Goal: Information Seeking & Learning: Learn about a topic

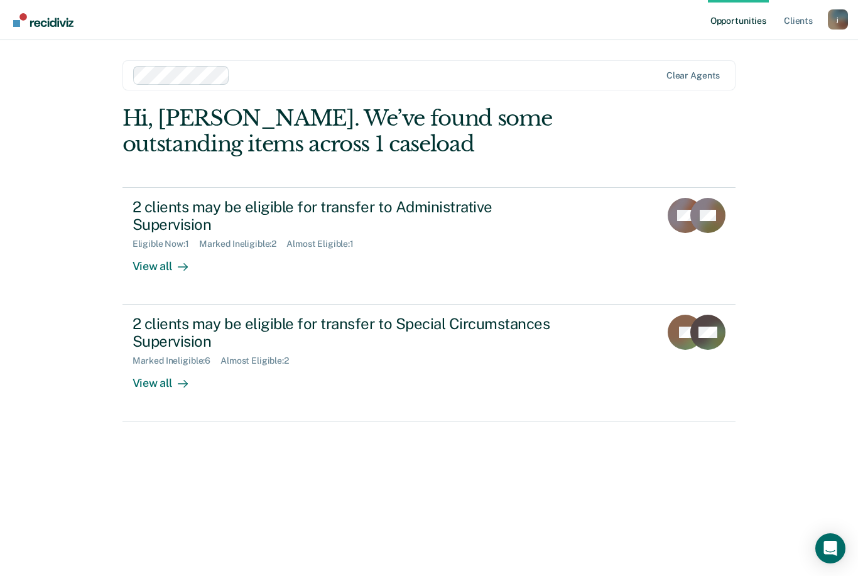
click at [478, 234] on div "Eligible Now : 1 Marked Ineligible : 2 Almost Eligible : 1" at bounding box center [353, 242] width 441 height 16
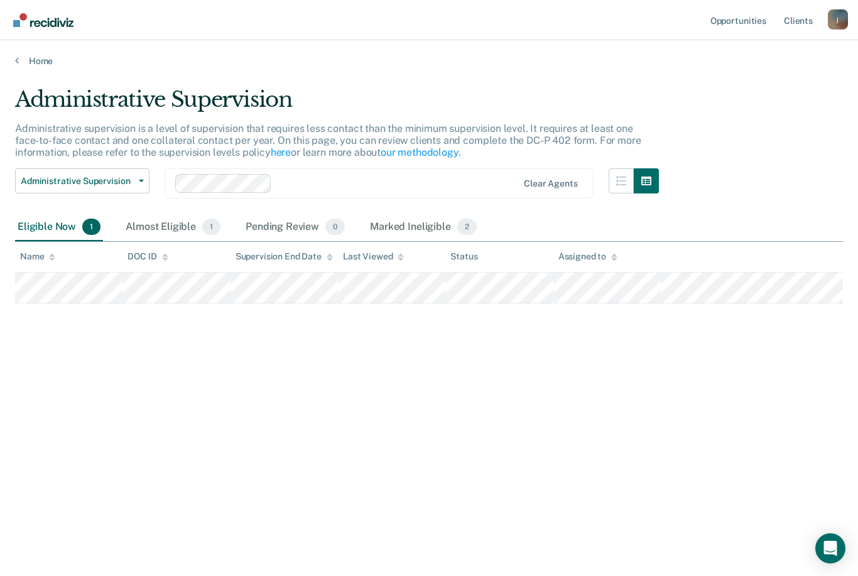
click at [175, 224] on div "Almost Eligible 1" at bounding box center [173, 228] width 100 height 28
click at [269, 227] on div "Pending Review 0" at bounding box center [295, 228] width 104 height 28
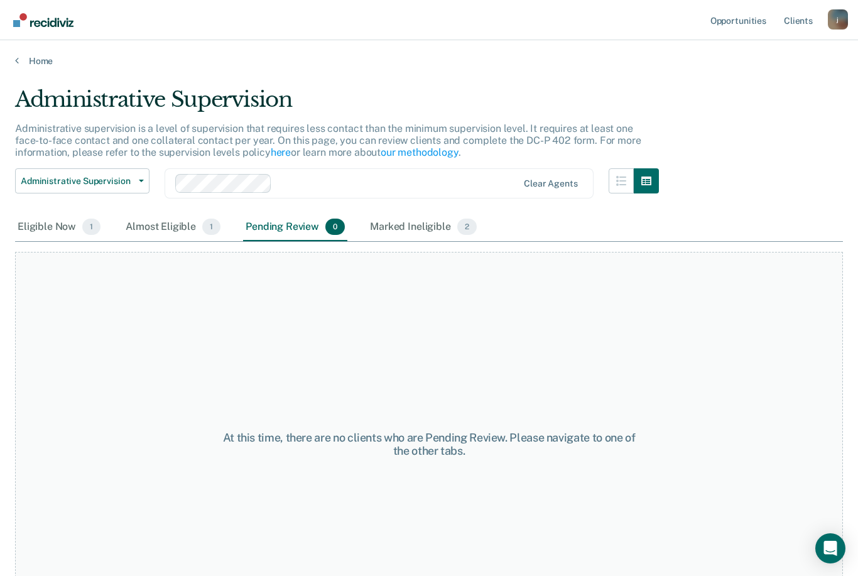
click at [420, 226] on div "Marked Ineligible 2" at bounding box center [424, 228] width 112 height 28
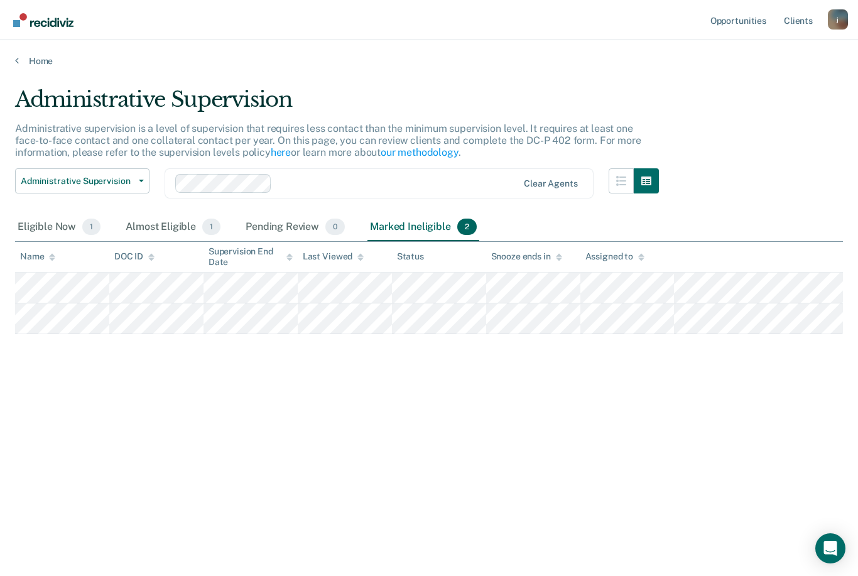
click at [53, 223] on div "Eligible Now 1" at bounding box center [59, 228] width 88 height 28
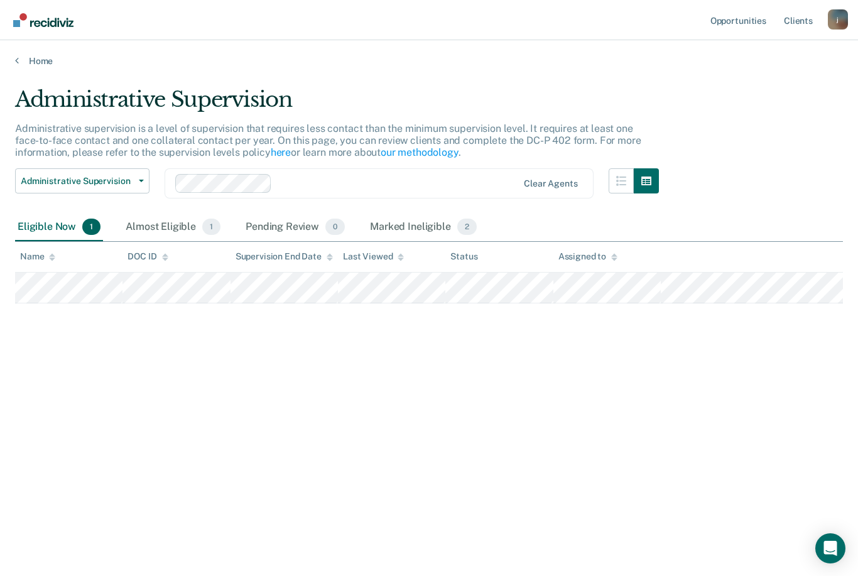
click at [701, 445] on div "Administrative Supervision Administrative supervision is a level of supervision…" at bounding box center [429, 284] width 828 height 395
click at [23, 65] on link "Home" at bounding box center [429, 60] width 828 height 11
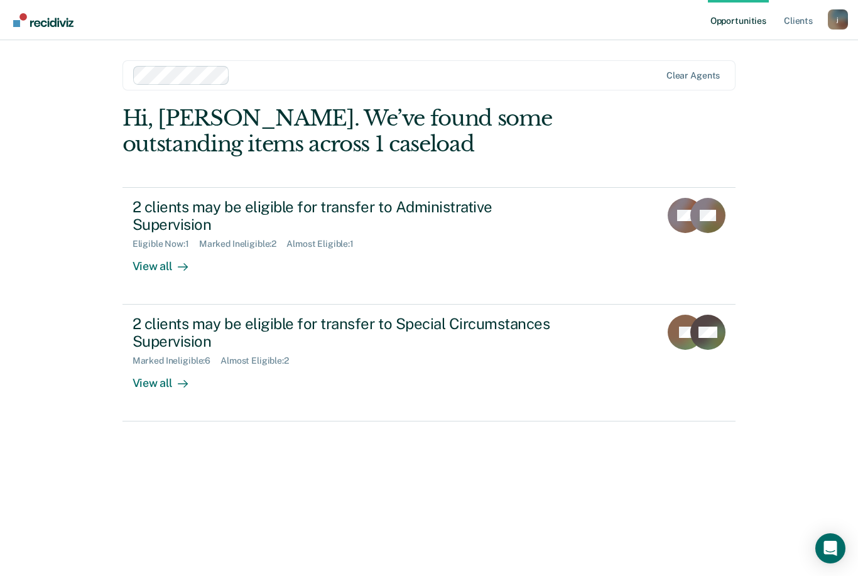
click at [150, 315] on div "2 clients may be eligible for transfer to Special Circumstances Supervision" at bounding box center [353, 333] width 441 height 36
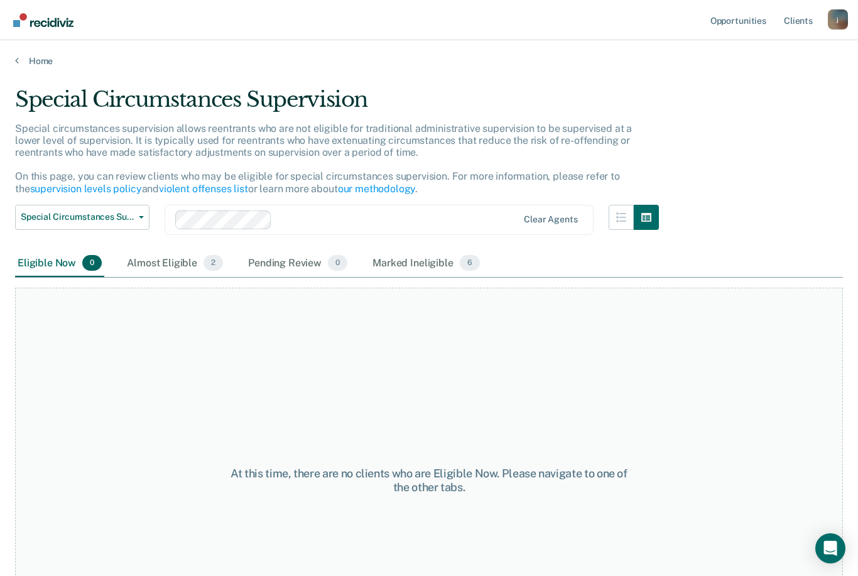
click at [151, 264] on div "Almost Eligible 2" at bounding box center [174, 264] width 101 height 28
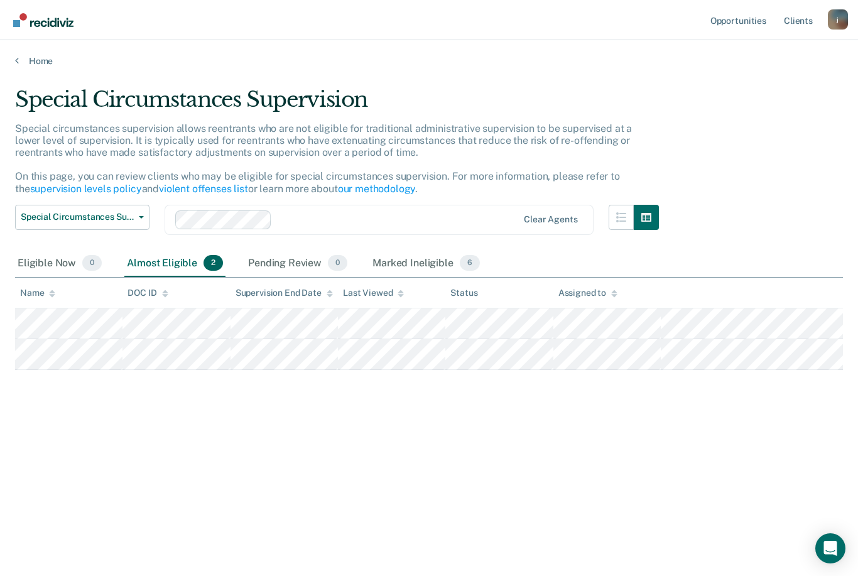
click at [95, 175] on p "Special circumstances supervision allows reentrants who are not eligible for tr…" at bounding box center [323, 159] width 617 height 72
click at [77, 188] on link "supervision levels policy" at bounding box center [86, 189] width 112 height 12
click at [425, 258] on div "Marked Ineligible 6" at bounding box center [426, 264] width 112 height 28
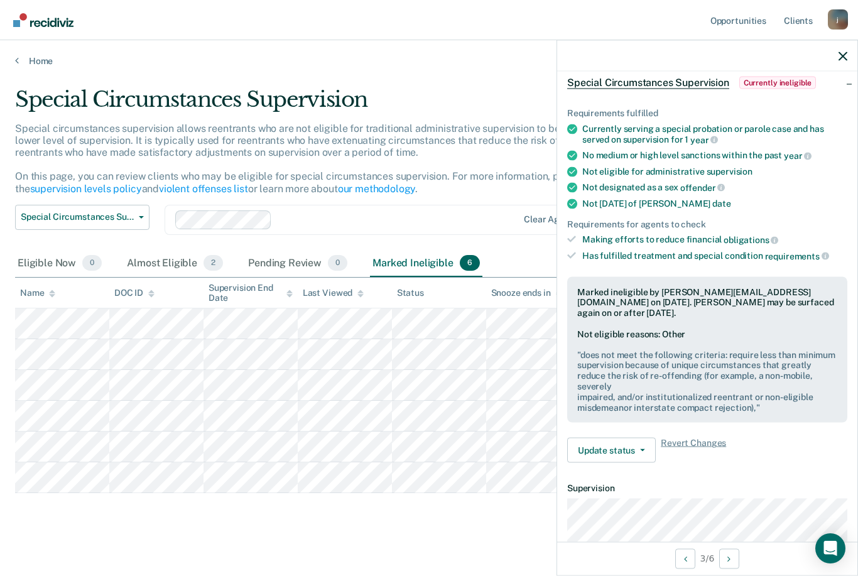
scroll to position [93, 0]
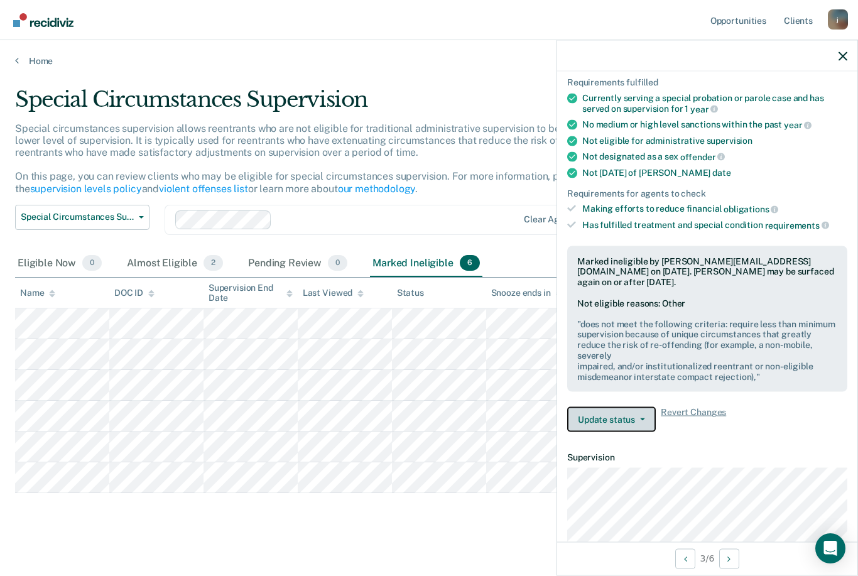
click at [639, 407] on button "Update status" at bounding box center [611, 419] width 89 height 25
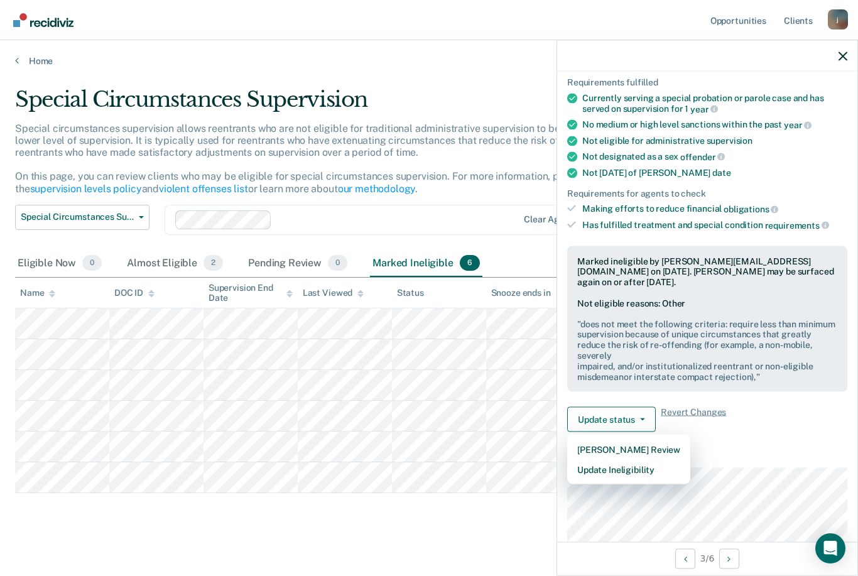
click at [754, 421] on article "KB Special Circumstances Supervision Currently ineligible Requirements fulfille…" at bounding box center [707, 411] width 280 height 834
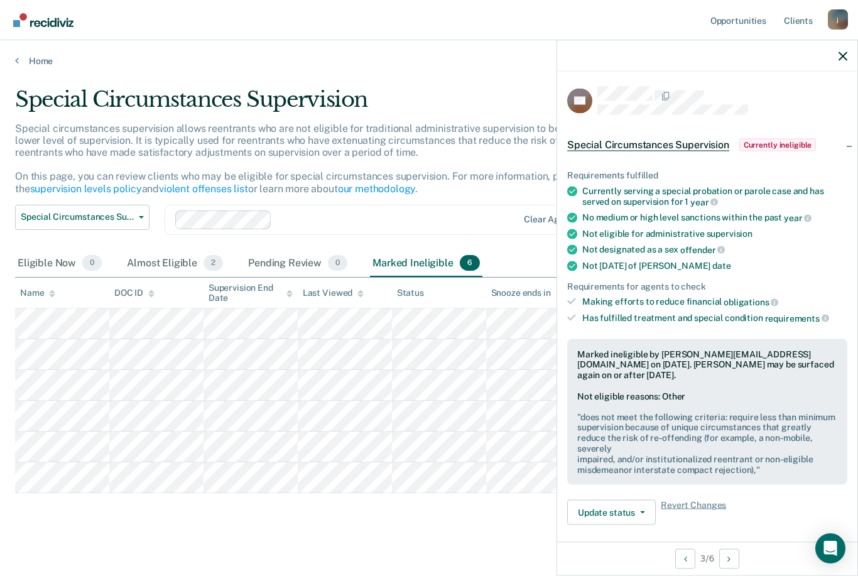
scroll to position [0, 0]
click at [48, 266] on div "Eligible Now 0" at bounding box center [59, 264] width 89 height 28
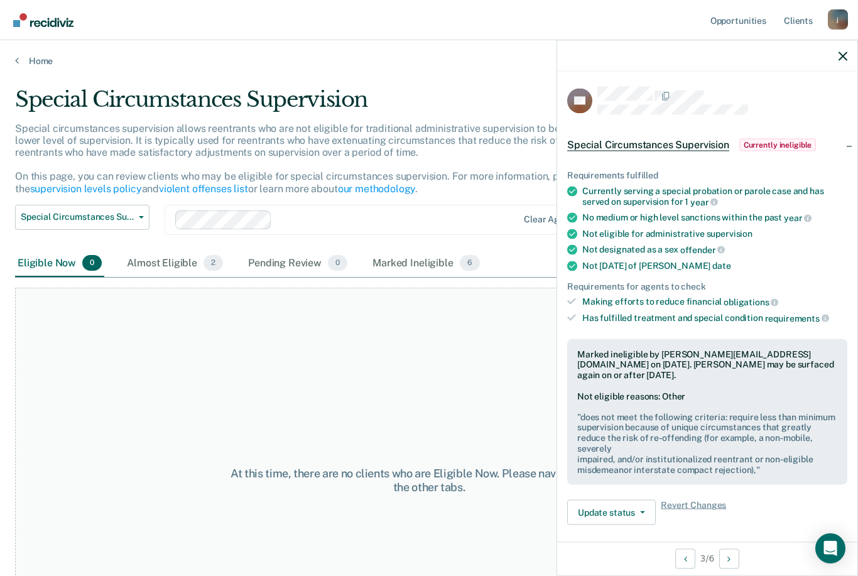
click at [156, 266] on div "Almost Eligible 2" at bounding box center [174, 264] width 101 height 28
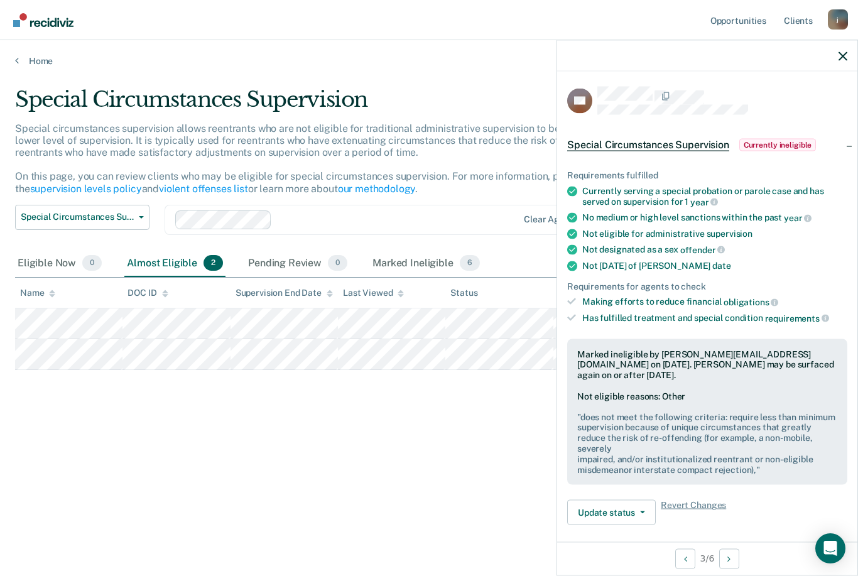
click at [840, 60] on icon "button" at bounding box center [843, 56] width 9 height 9
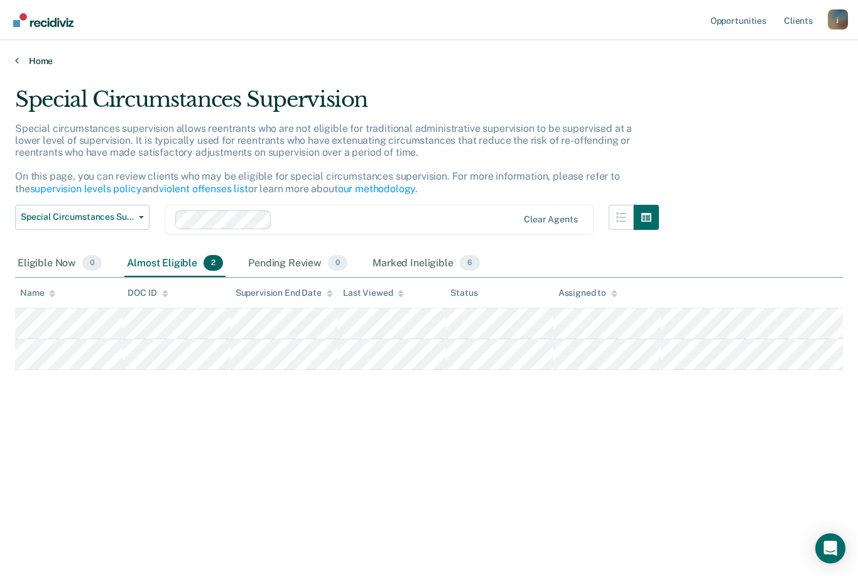
click at [45, 57] on link "Home" at bounding box center [429, 60] width 828 height 11
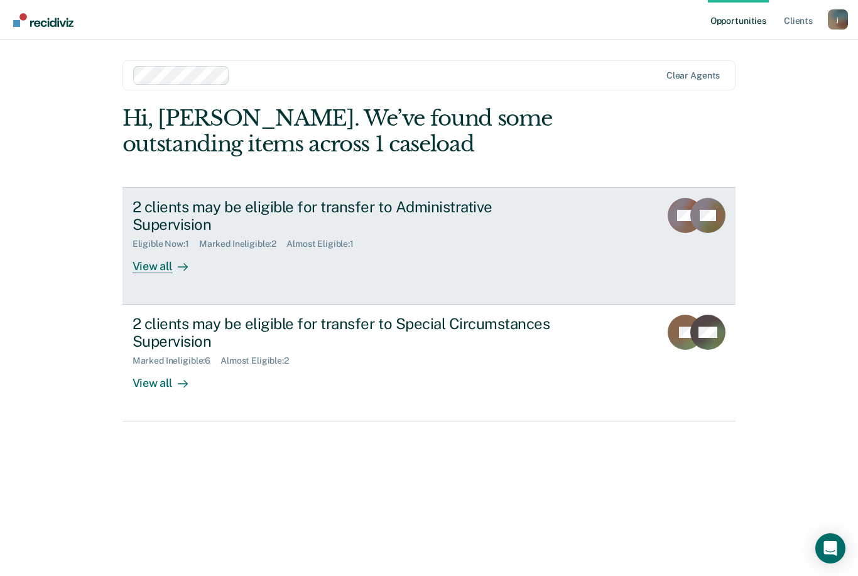
click at [292, 239] on div "Almost Eligible : 1" at bounding box center [325, 244] width 77 height 11
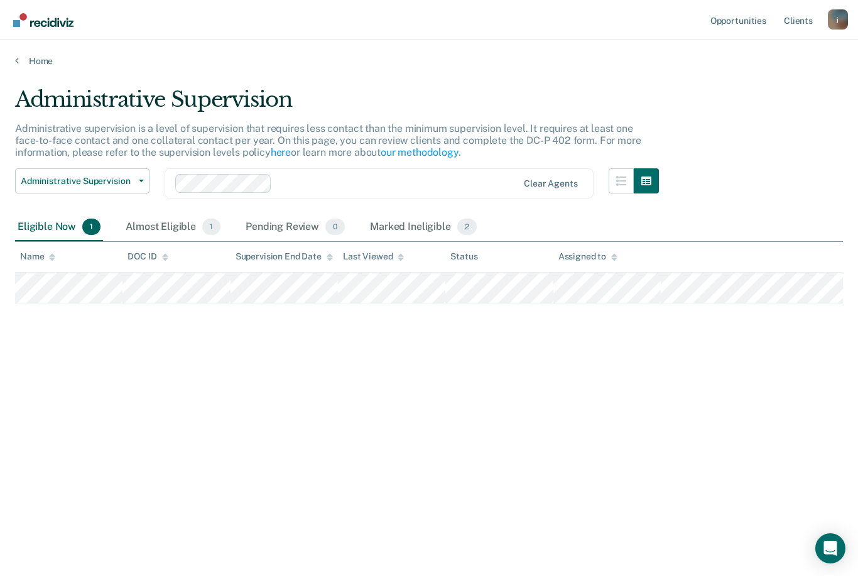
click at [845, 15] on div "j" at bounding box center [838, 19] width 20 height 20
click at [429, 67] on main "Administrative Supervision Administrative supervision is a level of supervision…" at bounding box center [429, 320] width 858 height 506
